Goal: Transaction & Acquisition: Purchase product/service

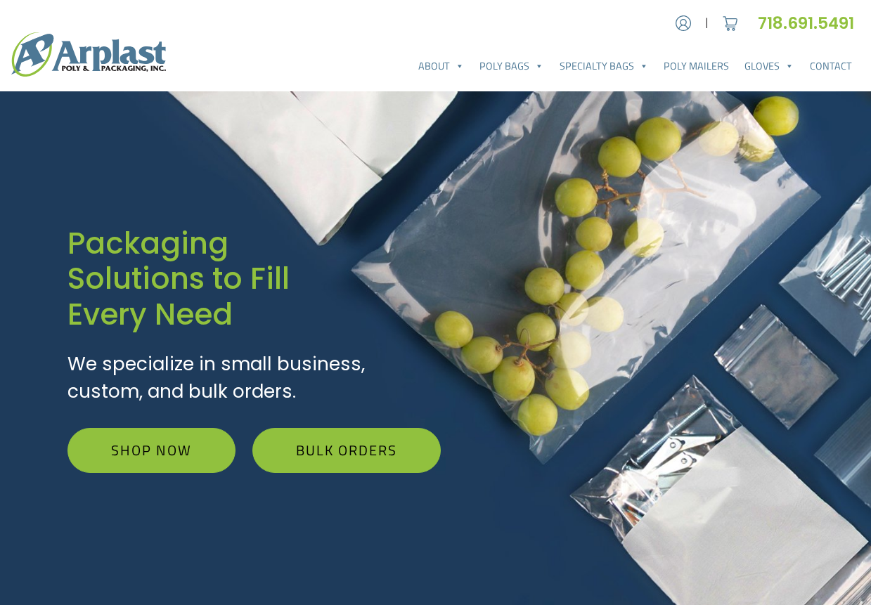
click at [671, 20] on div "Account | Cart 718.691.5491" at bounding box center [760, 23] width 198 height 25
click at [691, 30] on div "Account | Cart 718.691.5491" at bounding box center [760, 23] width 198 height 25
click at [677, 22] on img at bounding box center [682, 23] width 21 height 21
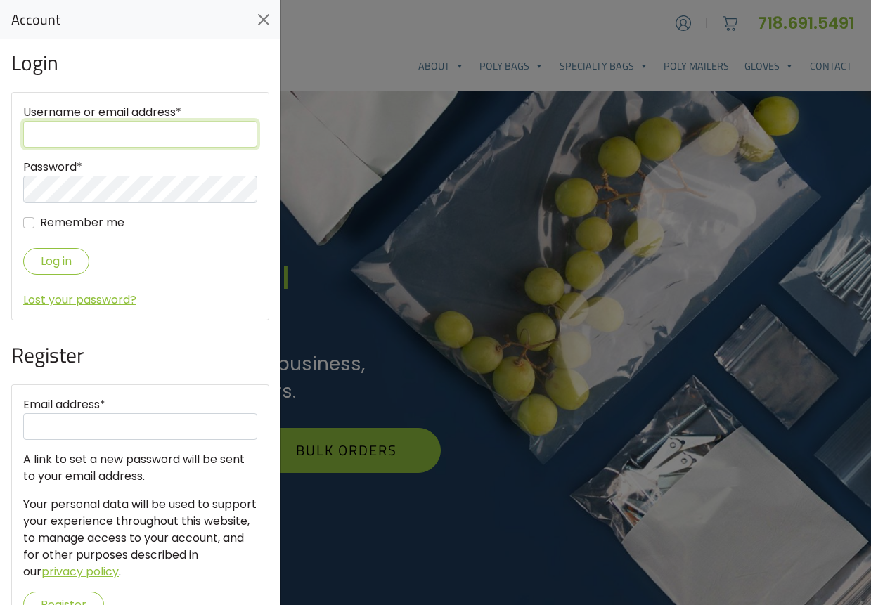
type input "purchasing"
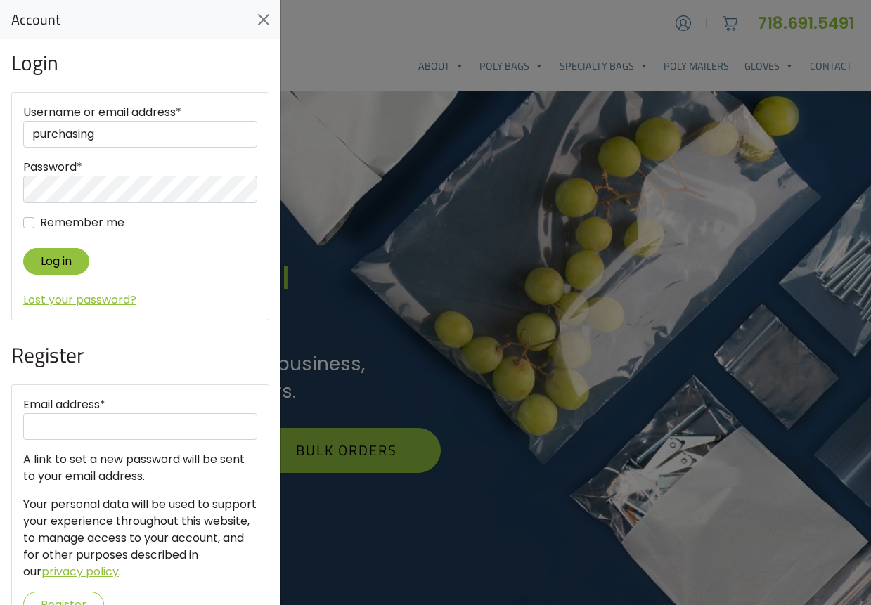
click at [64, 265] on button "Log in" at bounding box center [56, 261] width 66 height 26
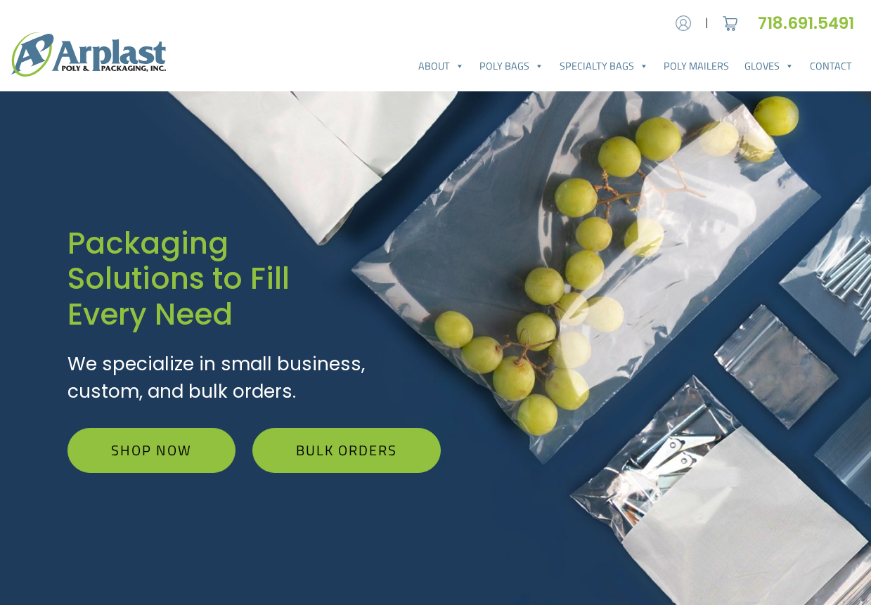
click at [689, 22] on img at bounding box center [682, 23] width 21 height 21
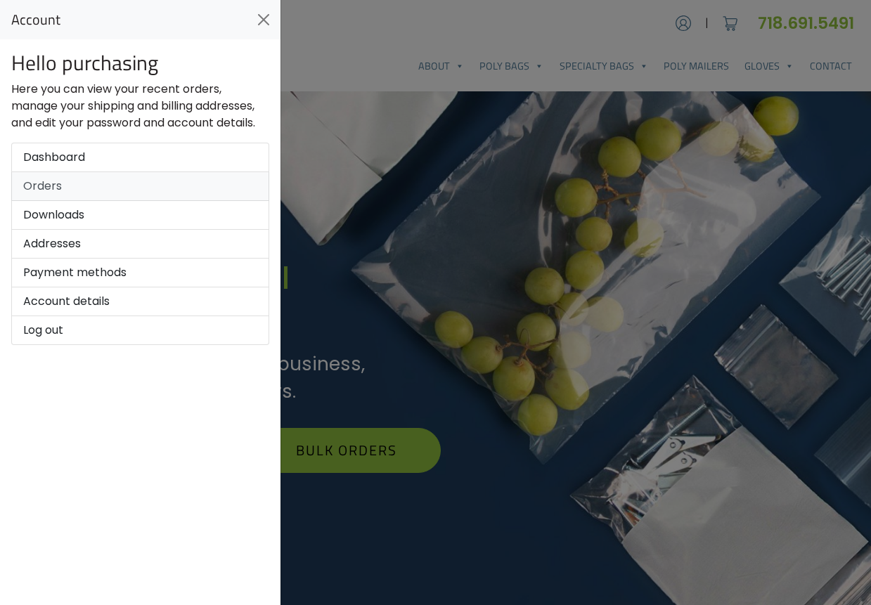
click at [22, 192] on link "Orders" at bounding box center [140, 186] width 258 height 29
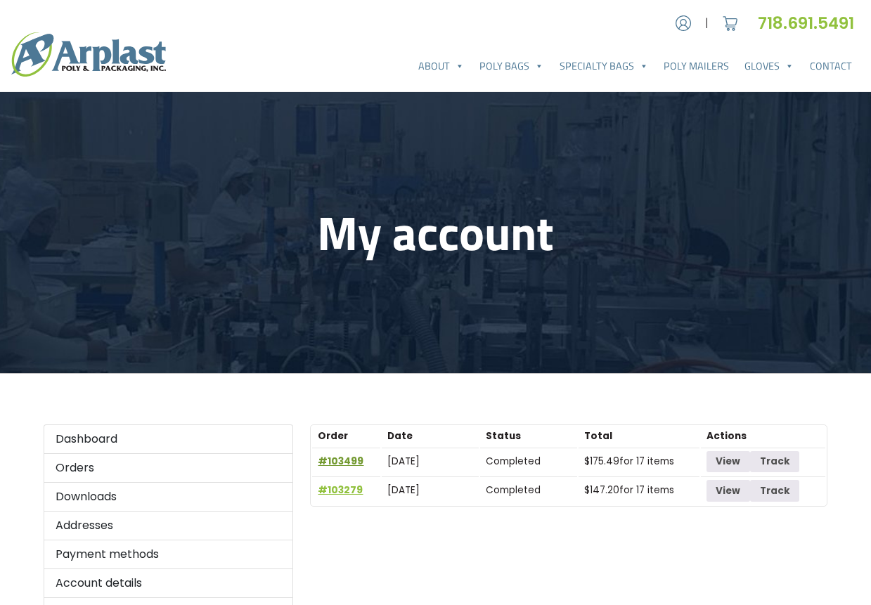
click at [346, 462] on link "#103499" at bounding box center [341, 461] width 46 height 13
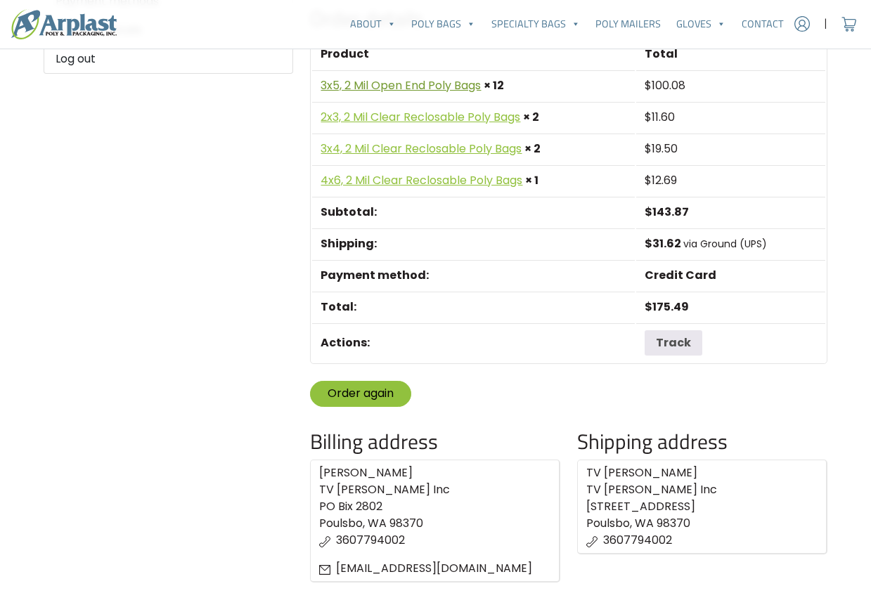
click at [398, 83] on link "3x5, 2 Mil Open End Poly Bags" at bounding box center [400, 85] width 160 height 16
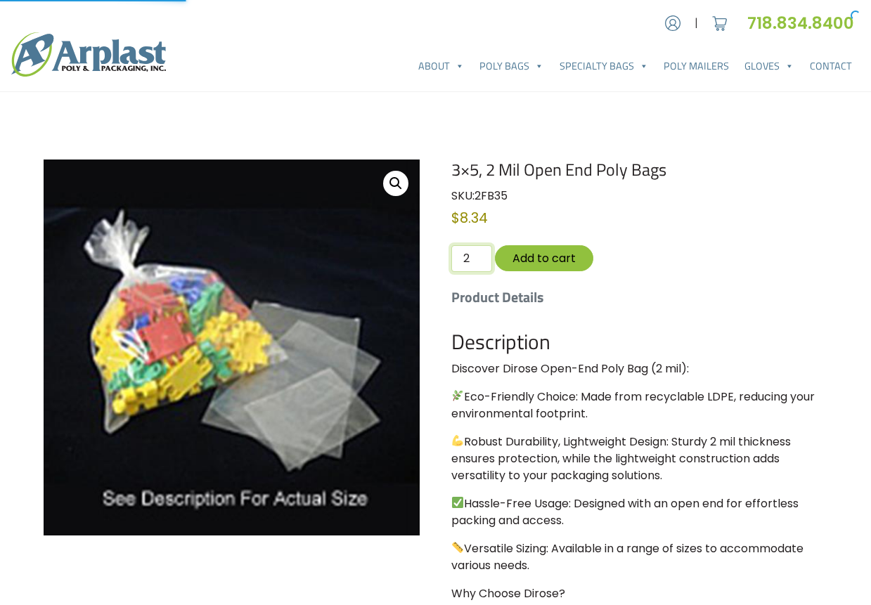
click at [475, 254] on input "2" at bounding box center [471, 258] width 41 height 27
click at [475, 254] on input "3" at bounding box center [471, 258] width 41 height 27
click at [475, 254] on input "4" at bounding box center [471, 258] width 41 height 27
click at [475, 254] on input "5" at bounding box center [471, 258] width 41 height 27
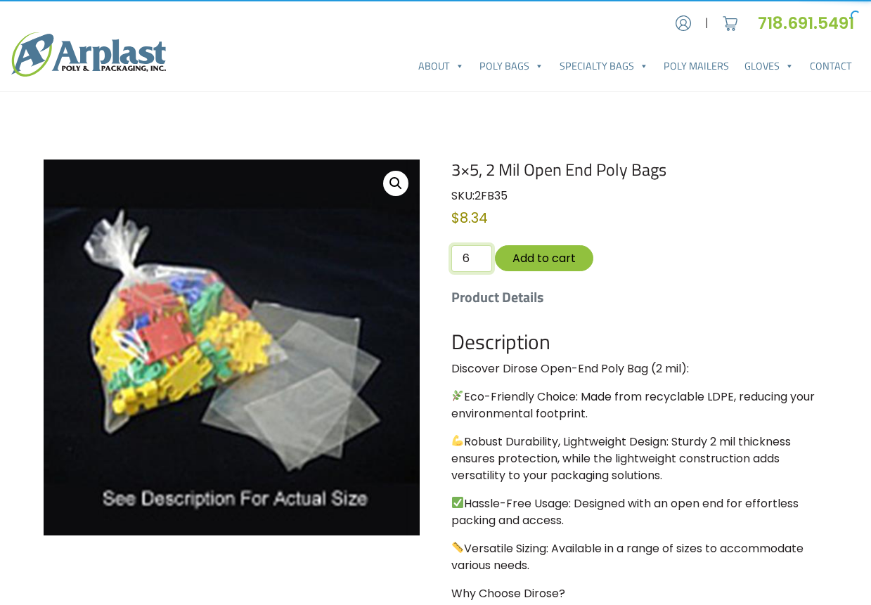
click at [475, 254] on input "6" at bounding box center [471, 258] width 41 height 27
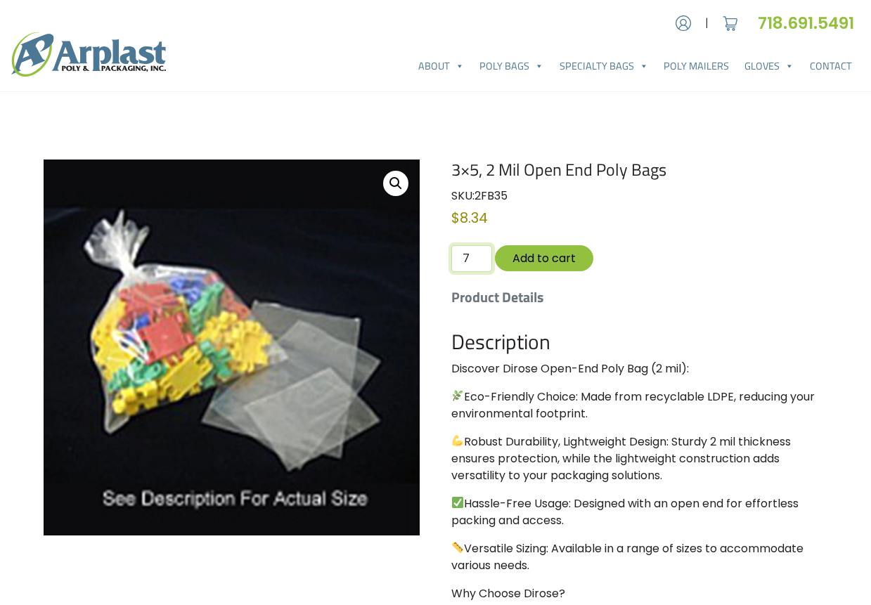
click at [475, 254] on input "7" at bounding box center [471, 258] width 41 height 27
click at [475, 254] on input "8" at bounding box center [471, 258] width 41 height 27
click at [475, 254] on input "9" at bounding box center [471, 258] width 41 height 27
type input "10"
click at [475, 254] on input "10" at bounding box center [471, 258] width 41 height 27
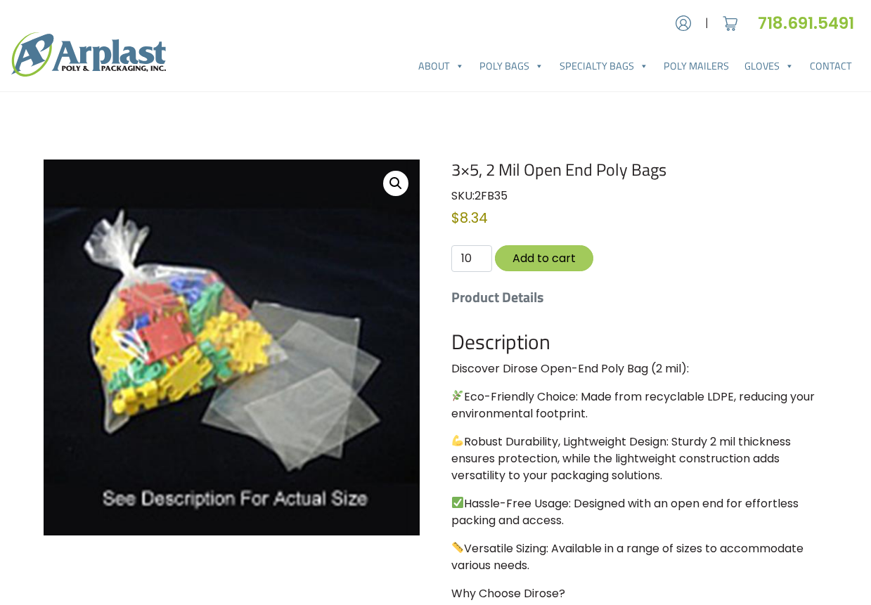
click at [520, 254] on button "Add to cart" at bounding box center [544, 258] width 98 height 26
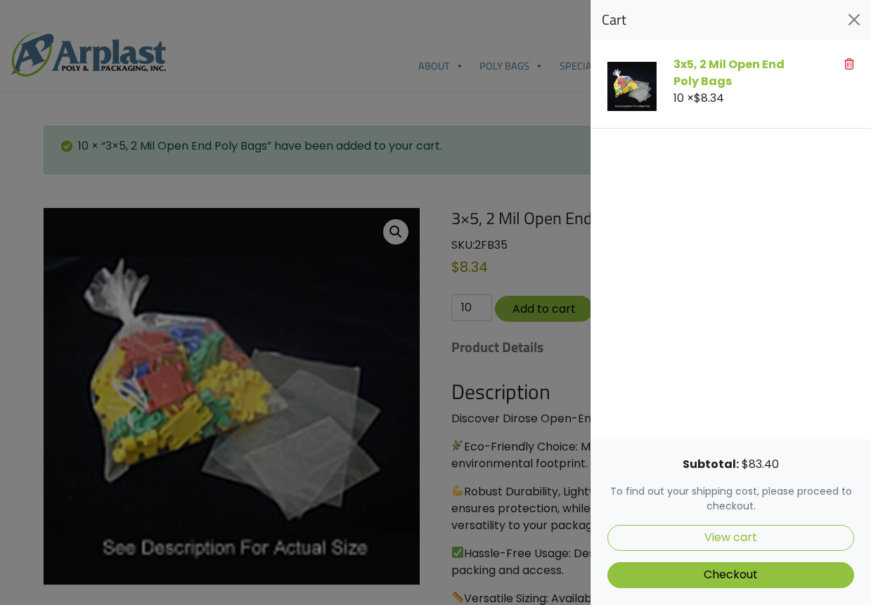
drag, startPoint x: 451, startPoint y: 89, endPoint x: 450, endPoint y: 96, distance: 7.9
click at [451, 91] on div at bounding box center [435, 302] width 871 height 605
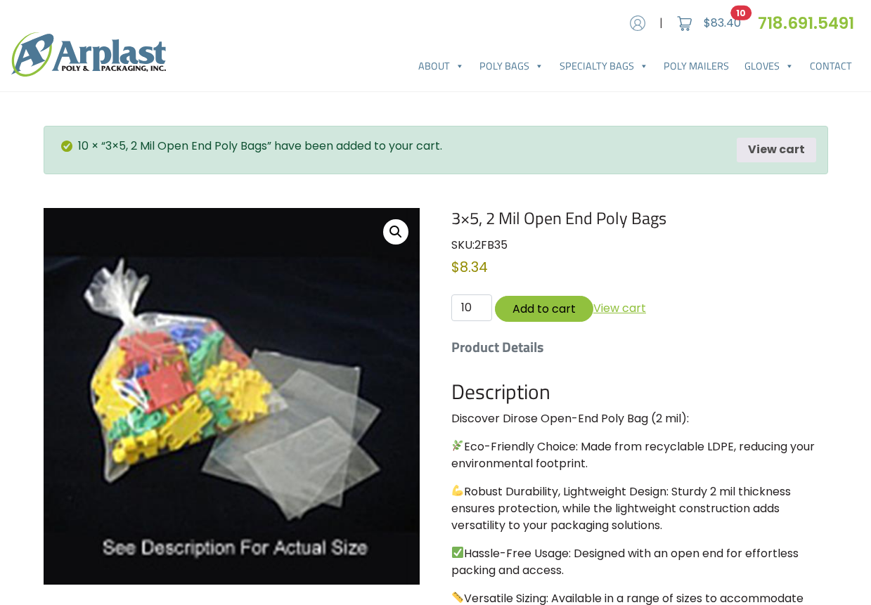
click at [634, 32] on img at bounding box center [637, 23] width 21 height 21
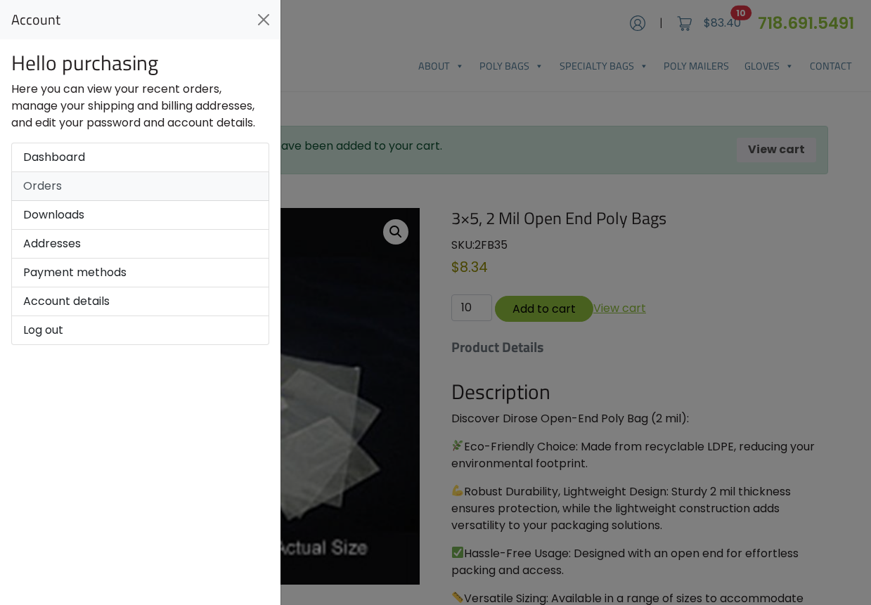
click at [112, 192] on link "Orders" at bounding box center [140, 186] width 258 height 29
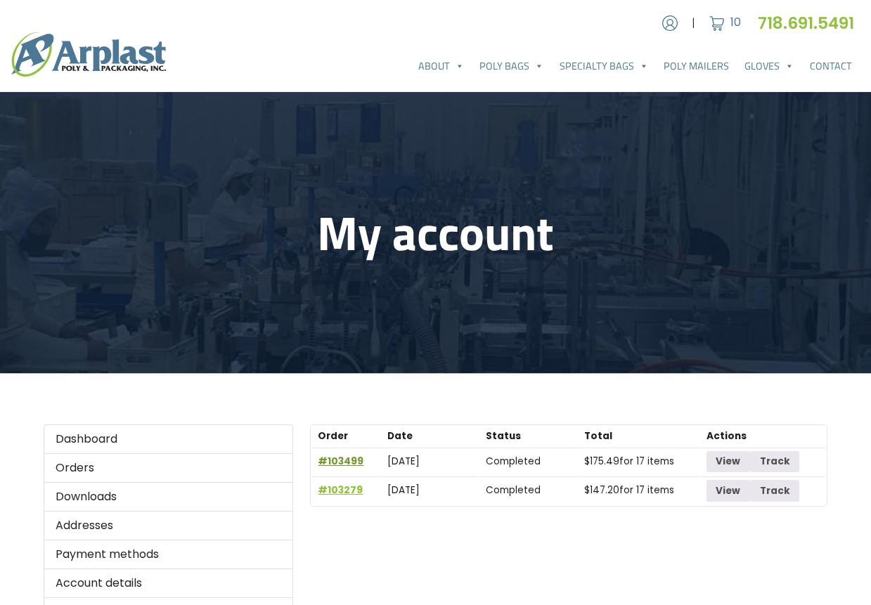
click at [342, 462] on link "#103499" at bounding box center [341, 461] width 46 height 13
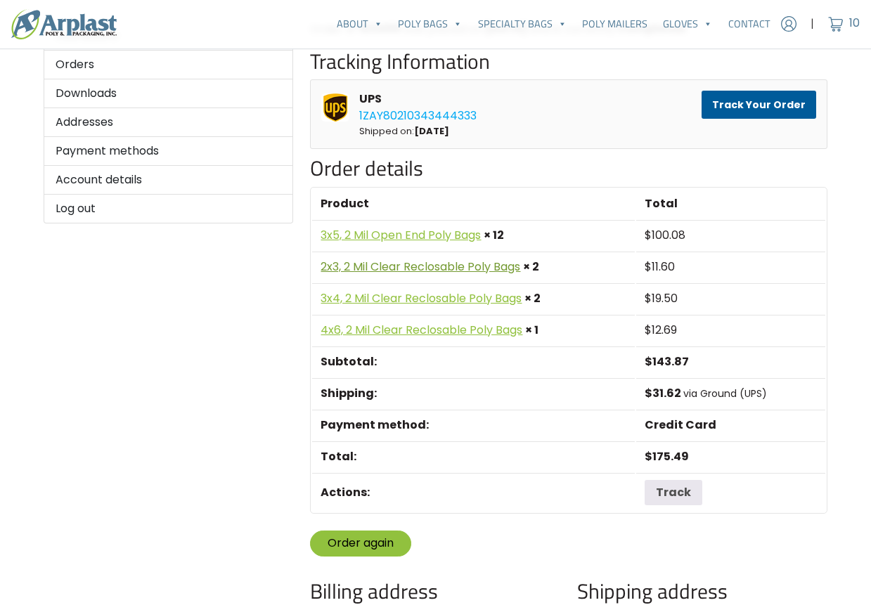
scroll to position [404, 1]
click at [376, 263] on link "2x3, 2 Mil Clear Reclosable Poly Bags" at bounding box center [420, 266] width 200 height 16
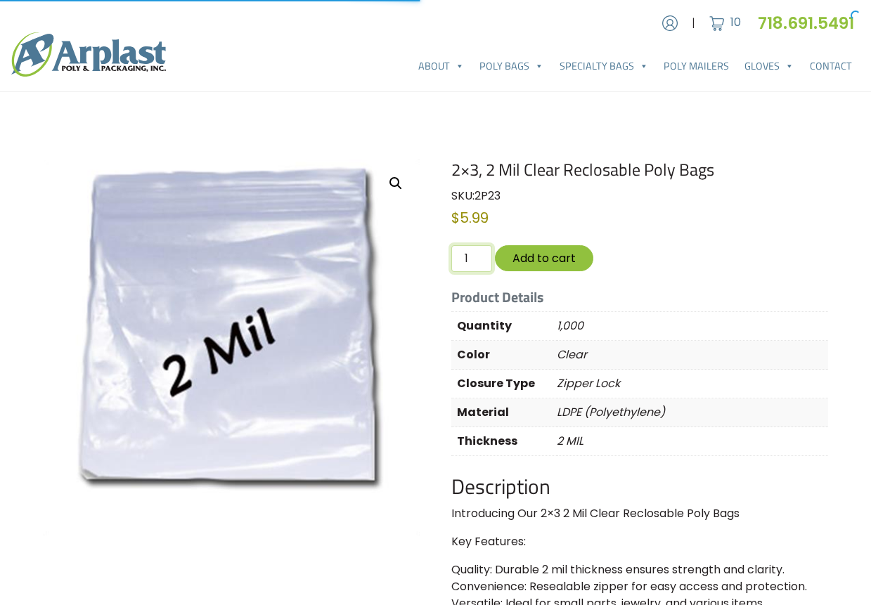
type input "2"
click at [476, 255] on input "2" at bounding box center [471, 258] width 41 height 27
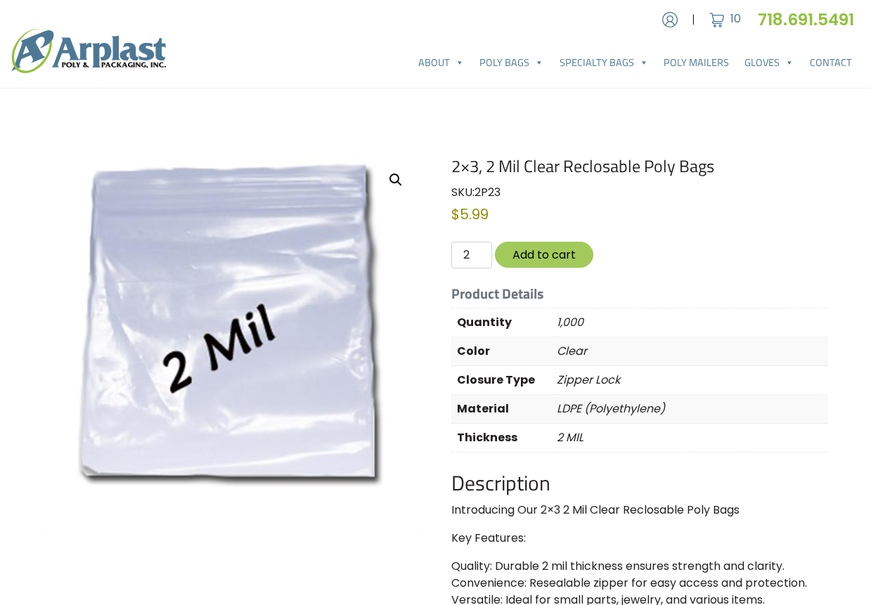
click at [528, 259] on button "Add to cart" at bounding box center [544, 255] width 98 height 26
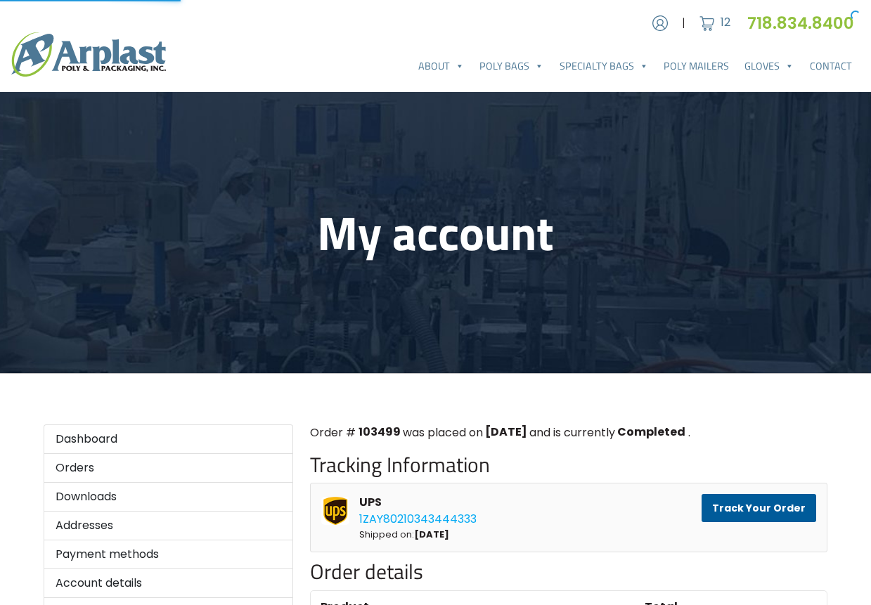
scroll to position [404, 0]
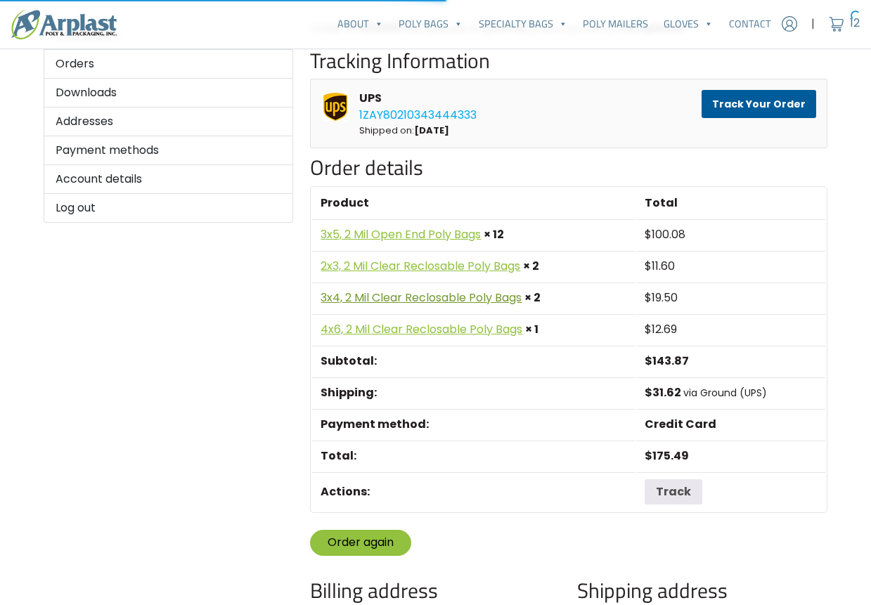
click at [391, 301] on link "3x4, 2 Mil Clear Reclosable Poly Bags" at bounding box center [420, 298] width 201 height 16
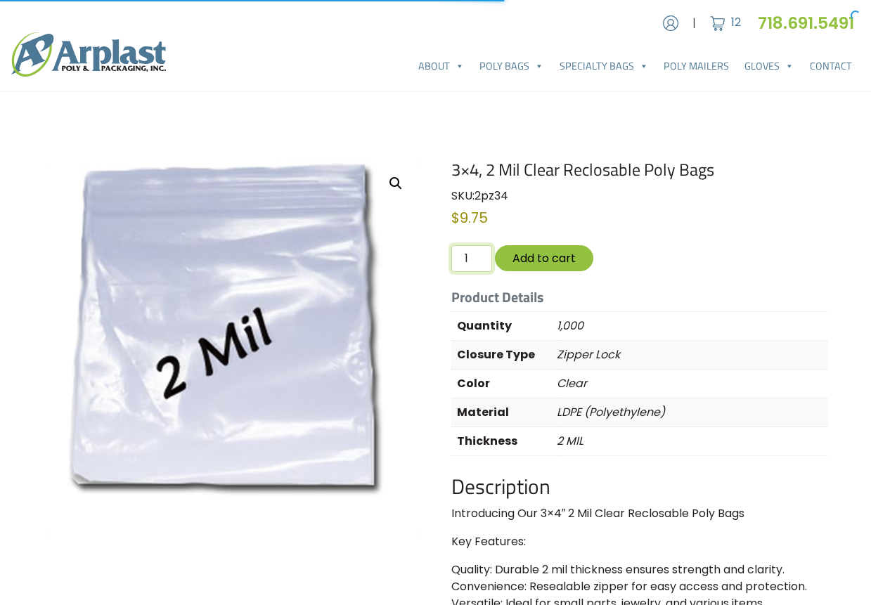
click at [474, 257] on input "1" at bounding box center [471, 258] width 41 height 27
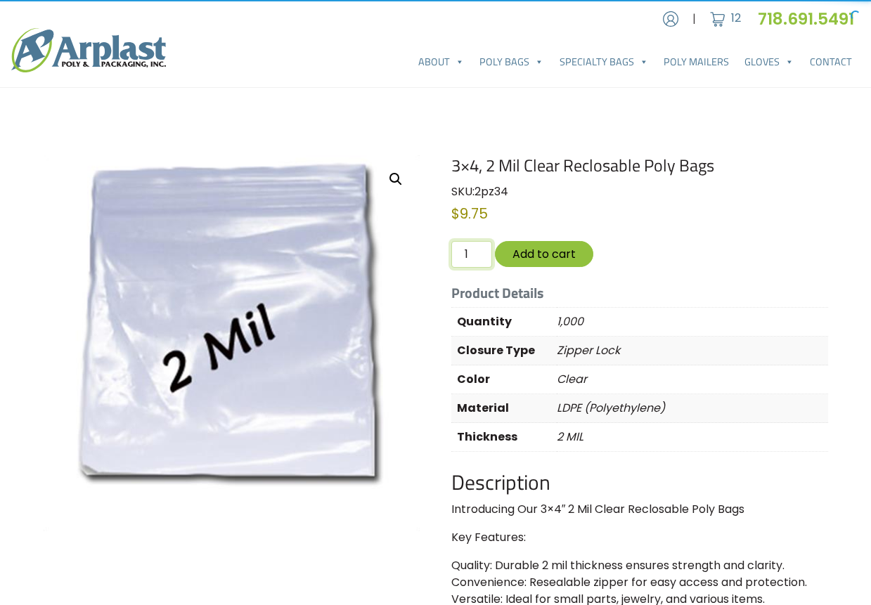
scroll to position [4, 0]
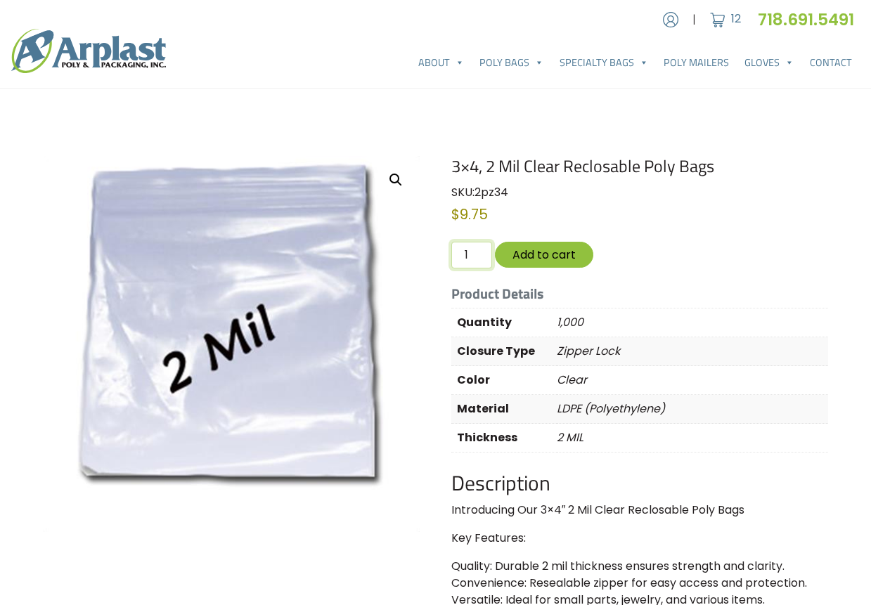
type input "2"
click at [476, 253] on input "2" at bounding box center [471, 255] width 41 height 27
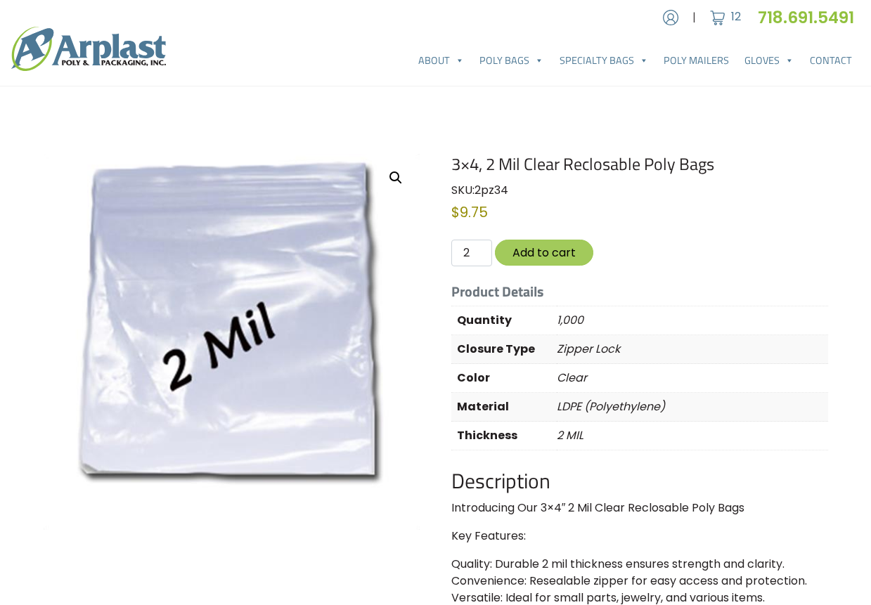
click at [527, 249] on button "Add to cart" at bounding box center [544, 253] width 98 height 26
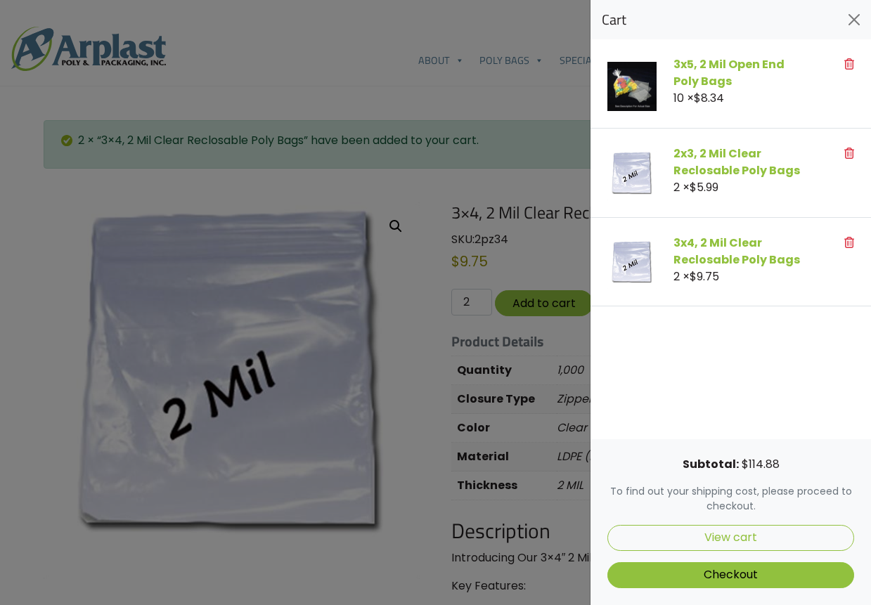
click at [727, 522] on div "Subtotal: $ 114.88 To find out your shipping cost, please proceed to checkout. …" at bounding box center [730, 522] width 280 height 166
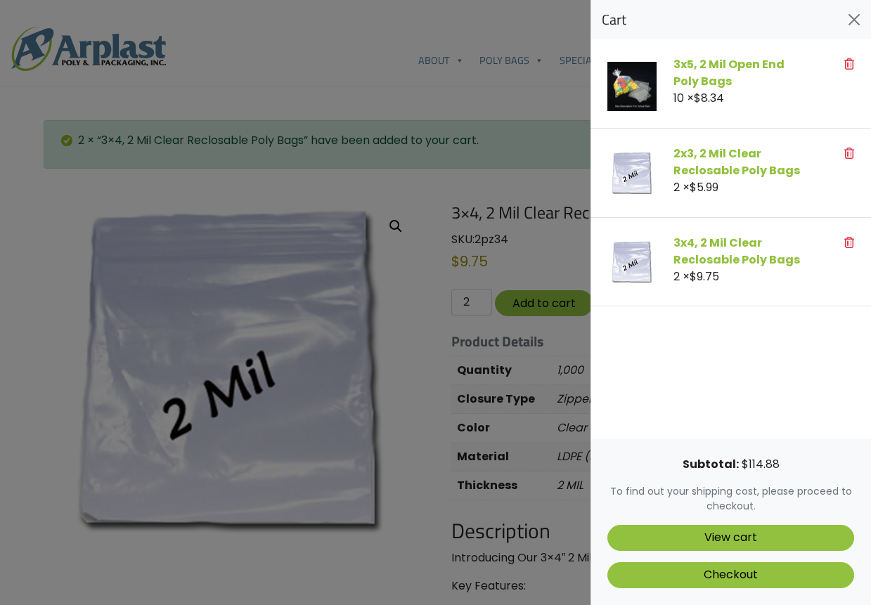
click at [727, 531] on link "View cart" at bounding box center [730, 538] width 247 height 26
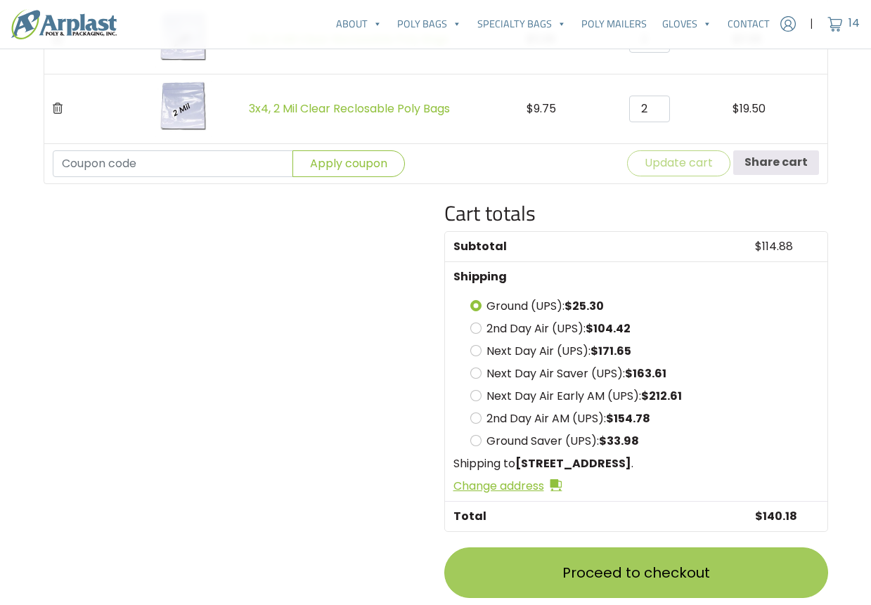
scroll to position [507, 0]
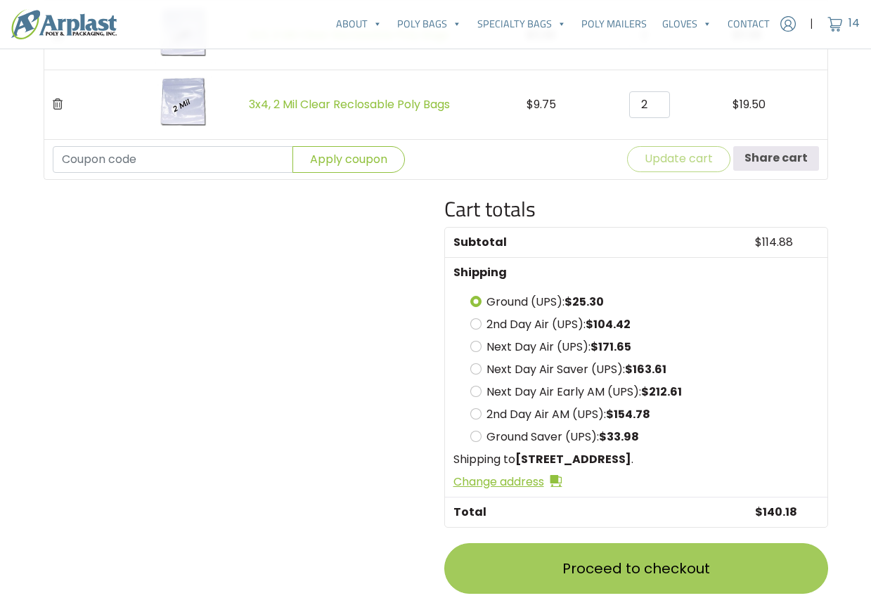
click at [650, 587] on link "Proceed to checkout" at bounding box center [636, 568] width 384 height 51
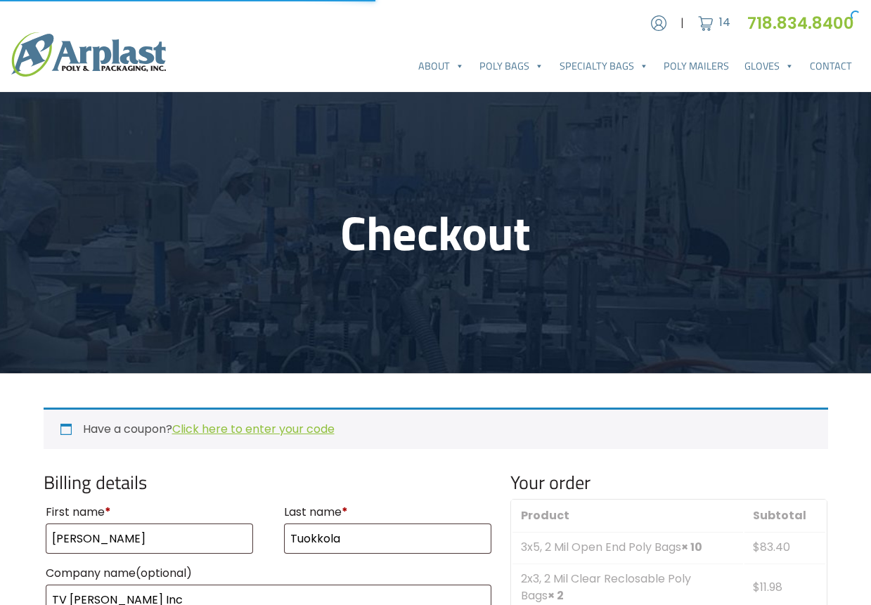
select select "WA"
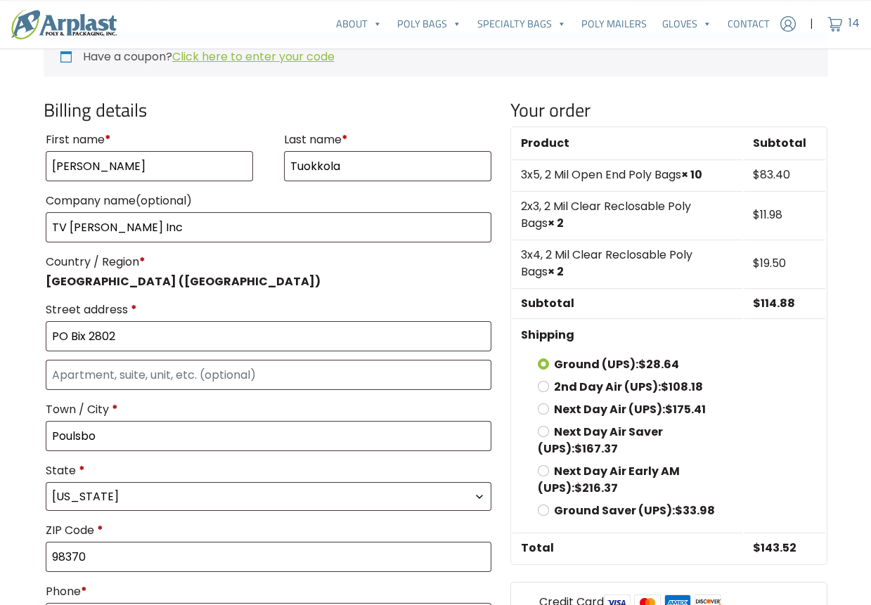
scroll to position [404, 0]
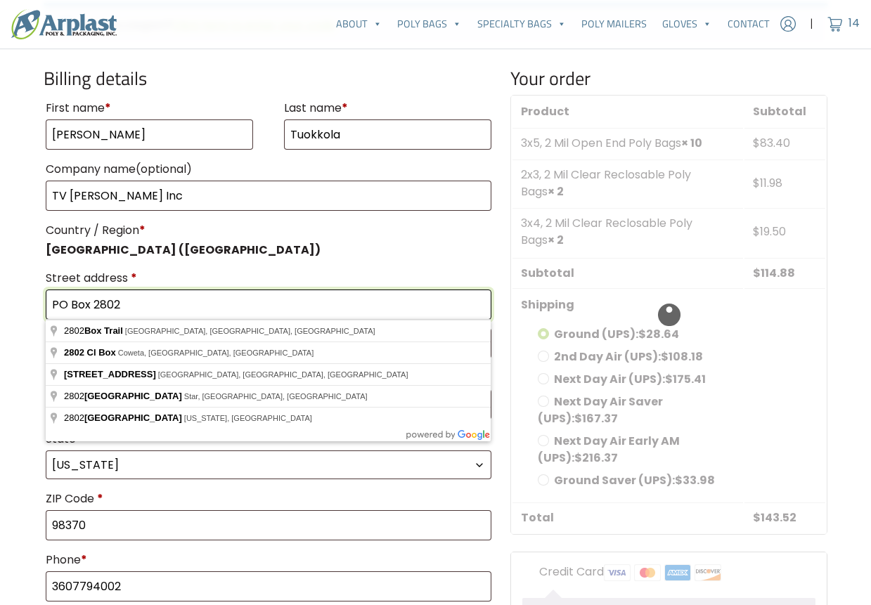
click at [142, 309] on input "PO Box 2802" at bounding box center [269, 305] width 446 height 30
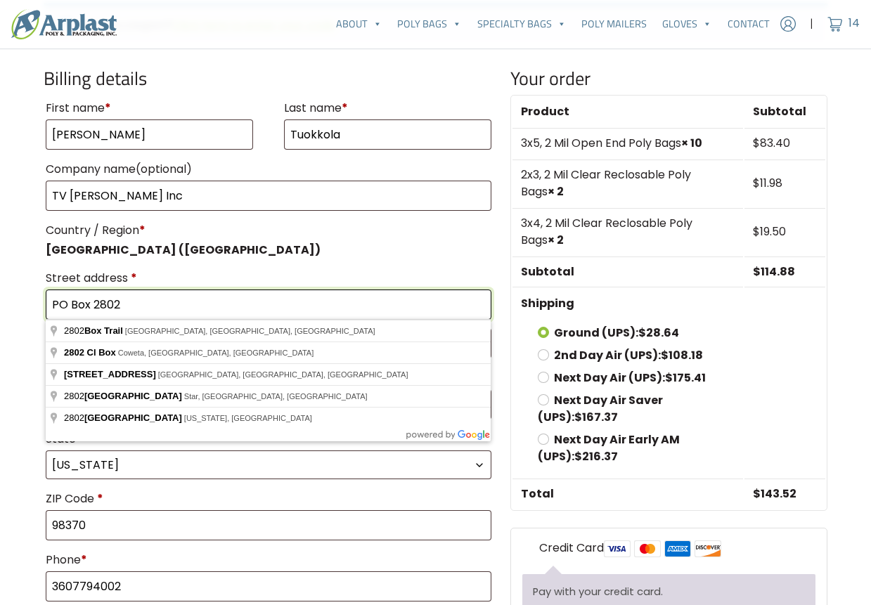
type input "PO Box 2802"
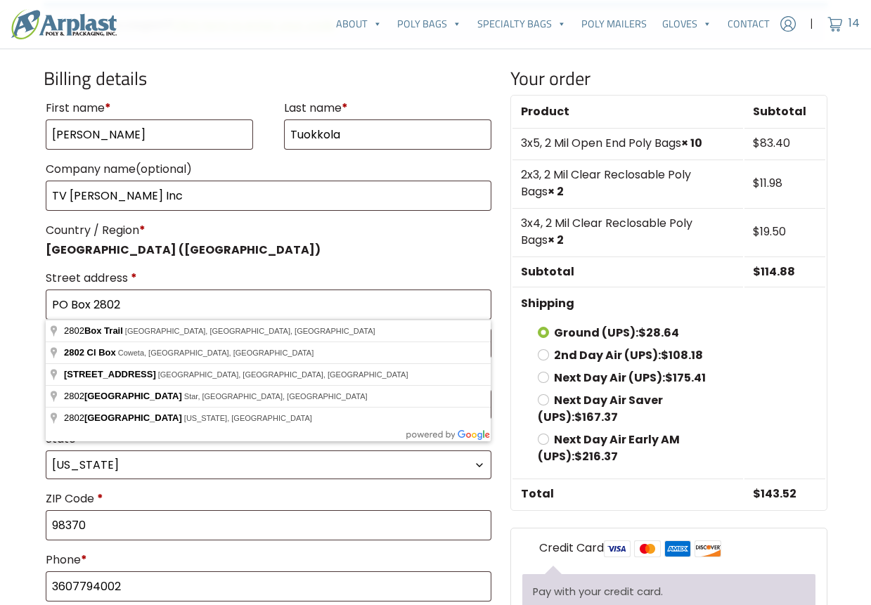
click at [184, 266] on p "Street address * PO Box 2802" at bounding box center [269, 293] width 450 height 57
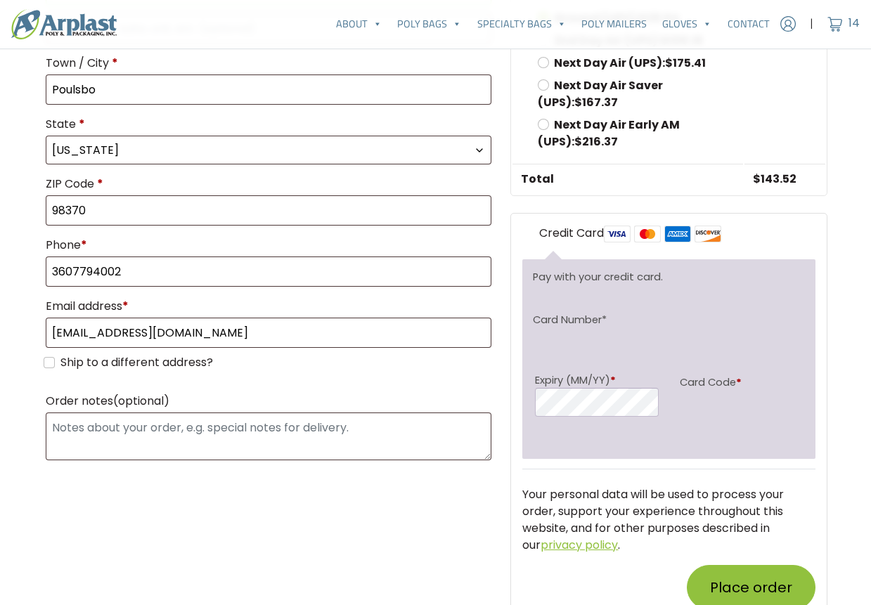
scroll to position [771, 0]
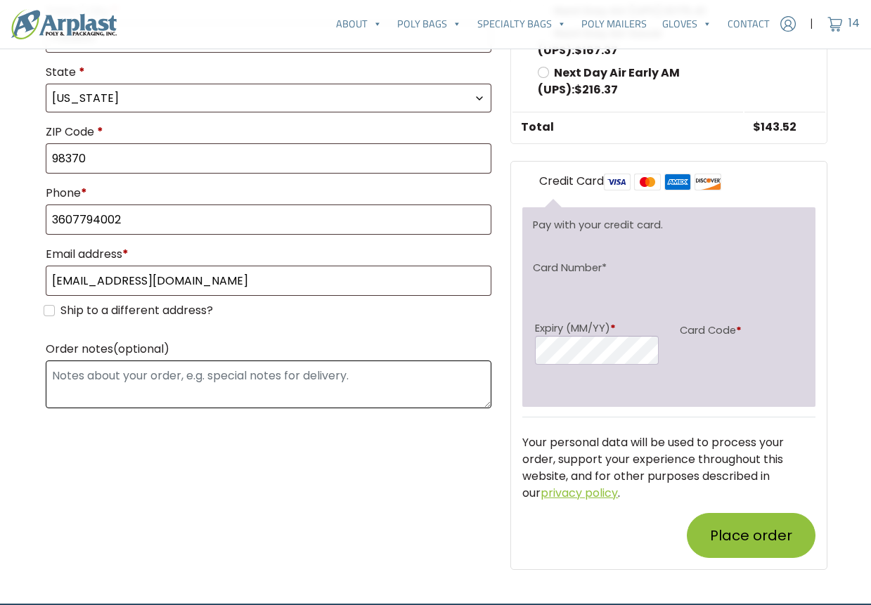
click at [108, 379] on textarea "Order notes (optional)" at bounding box center [269, 384] width 446 height 48
type textarea "PO 6433"
click at [48, 315] on input "Ship to a different address?" at bounding box center [49, 310] width 11 height 11
checkbox input "true"
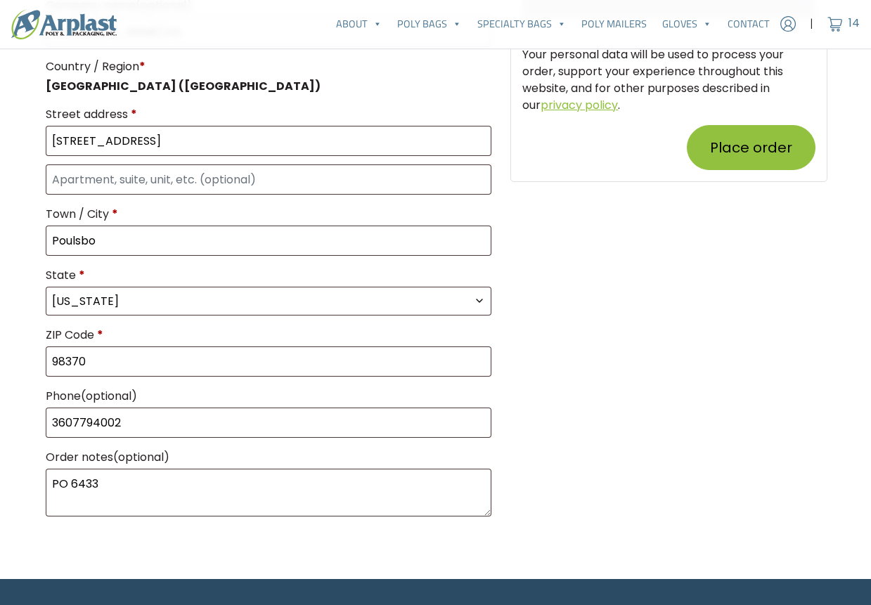
scroll to position [1205, 0]
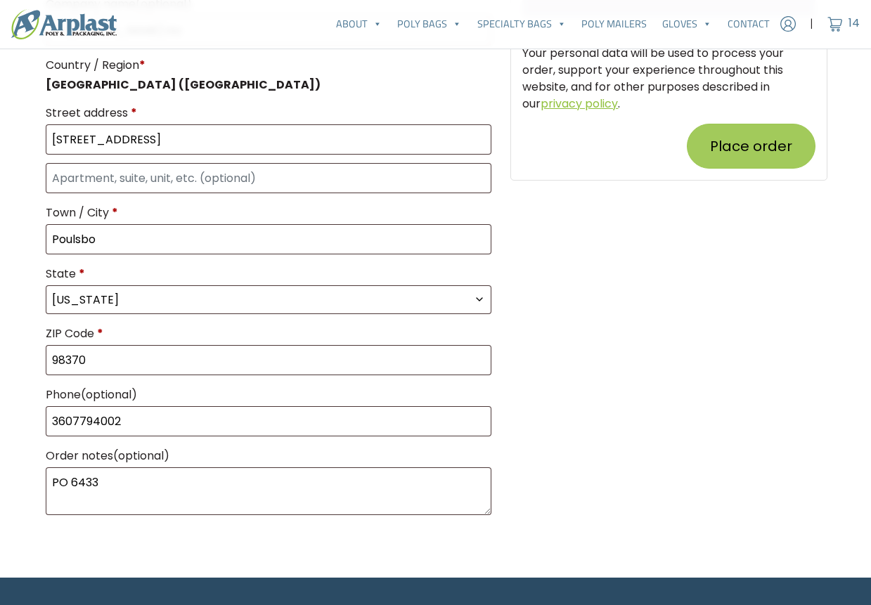
click at [753, 147] on button "Place order" at bounding box center [751, 146] width 129 height 45
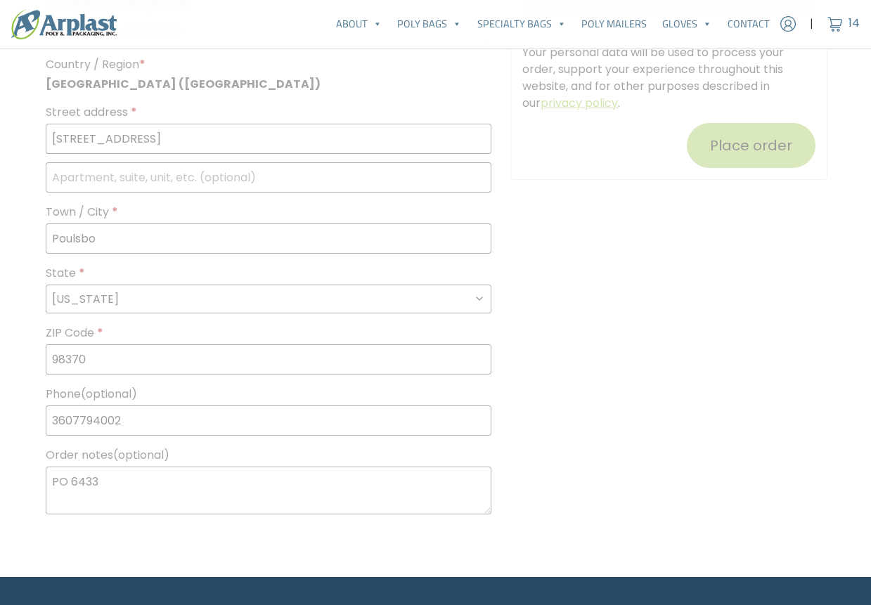
scroll to position [1204, 1]
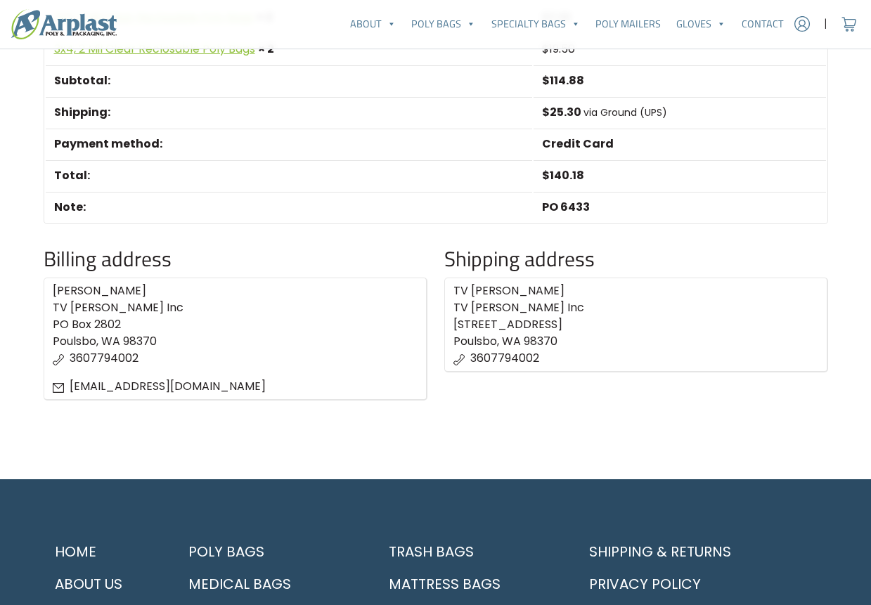
scroll to position [586, 0]
